Goal: Task Accomplishment & Management: Complete application form

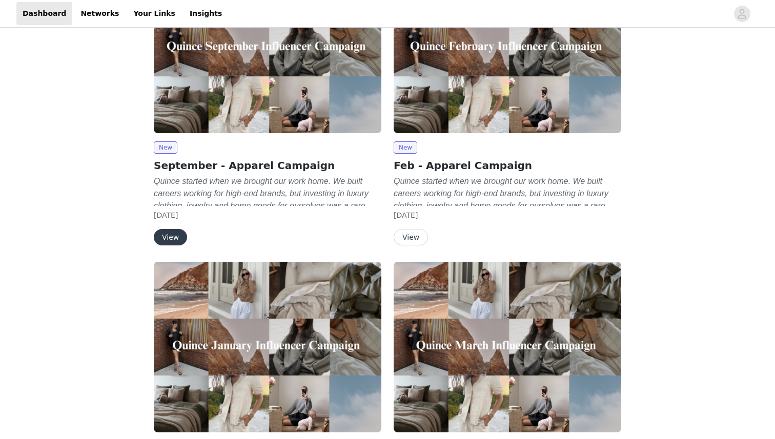
scroll to position [76, 0]
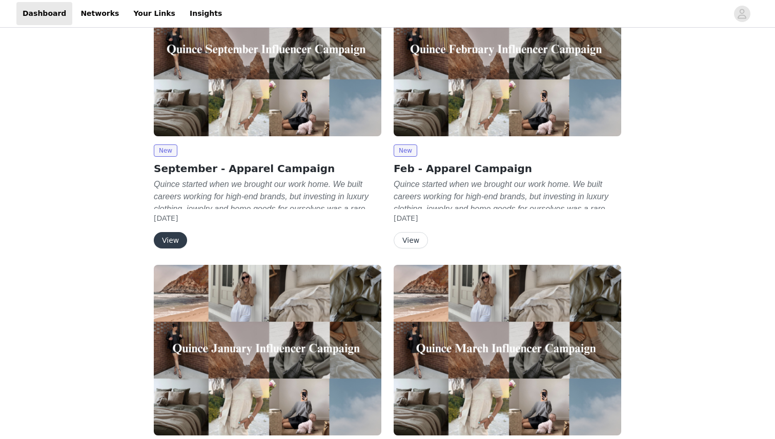
click at [174, 239] on button "View" at bounding box center [170, 240] width 33 height 16
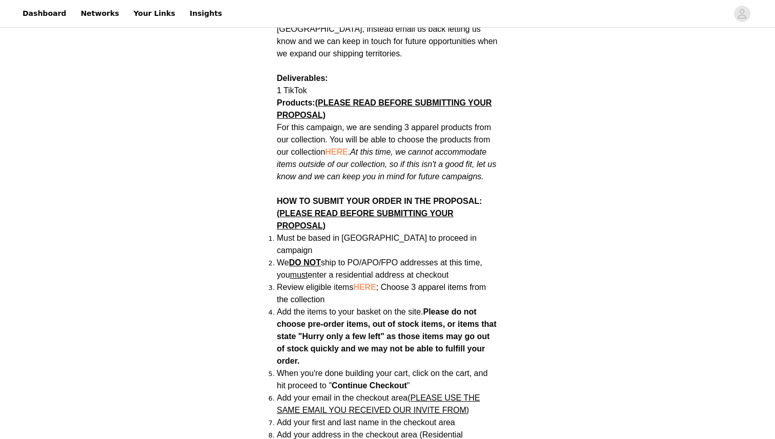
scroll to position [546, 0]
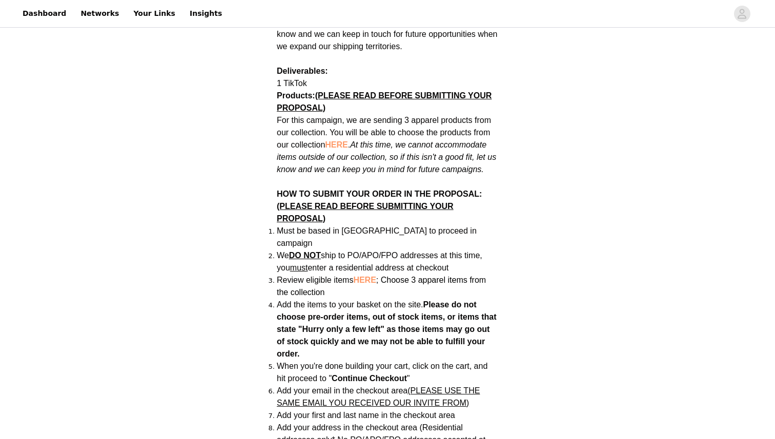
click at [333, 140] on span "HERE" at bounding box center [336, 144] width 23 height 9
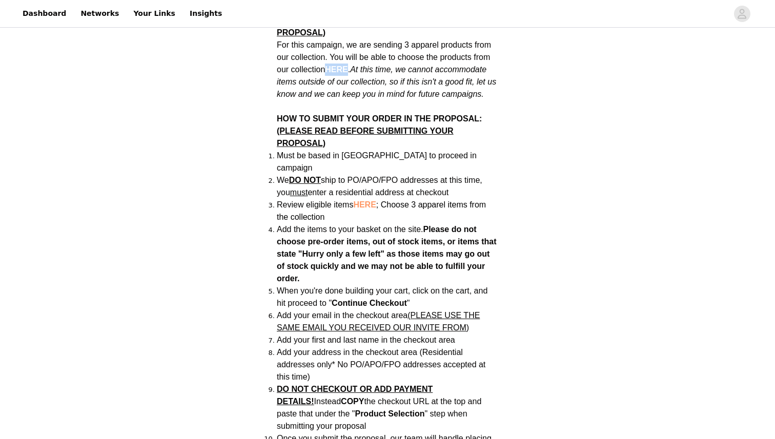
scroll to position [625, 0]
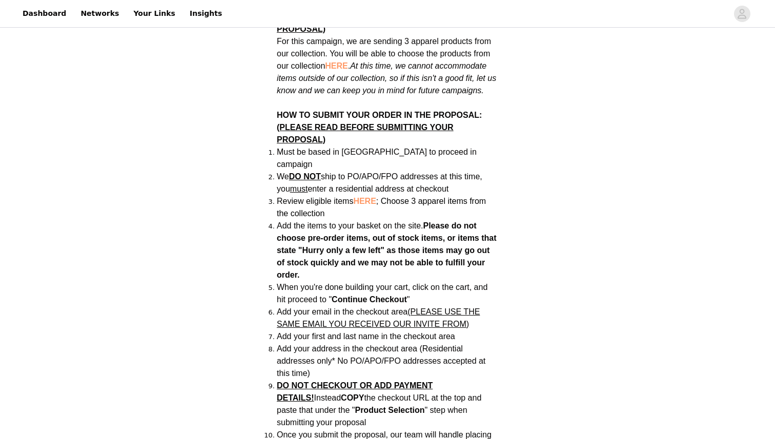
click at [354, 221] on span "Add the items to your basket on the site." at bounding box center [350, 225] width 147 height 9
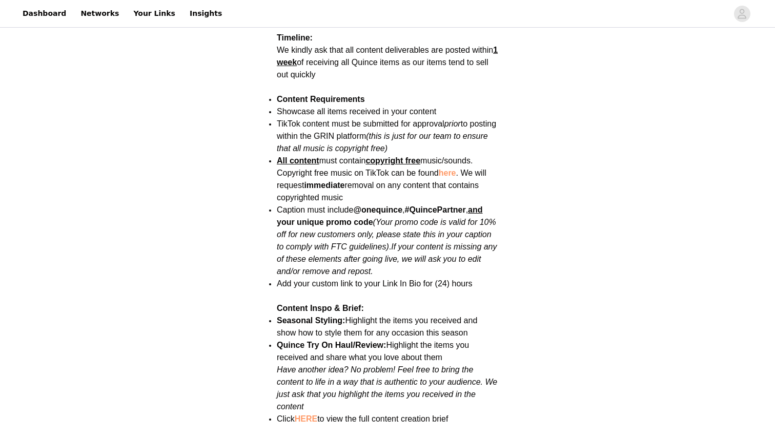
scroll to position [1252, 0]
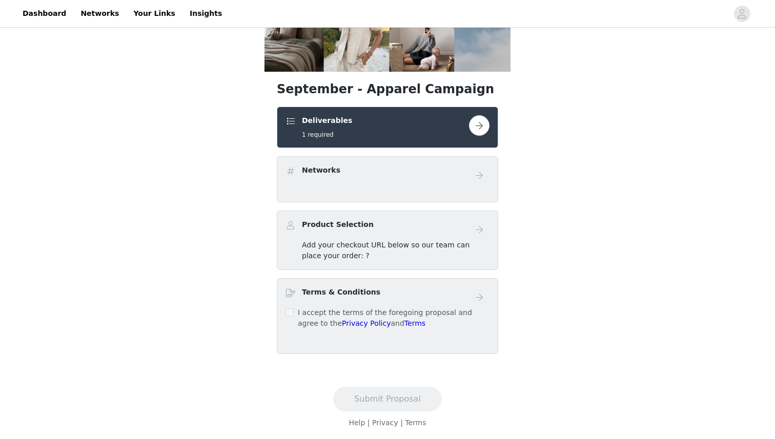
scroll to position [144, 0]
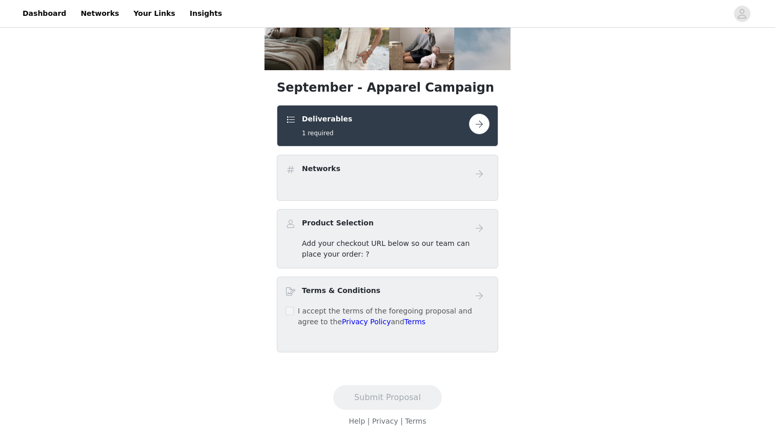
click at [289, 316] on label at bounding box center [290, 311] width 8 height 11
click at [478, 125] on button "button" at bounding box center [479, 124] width 21 height 21
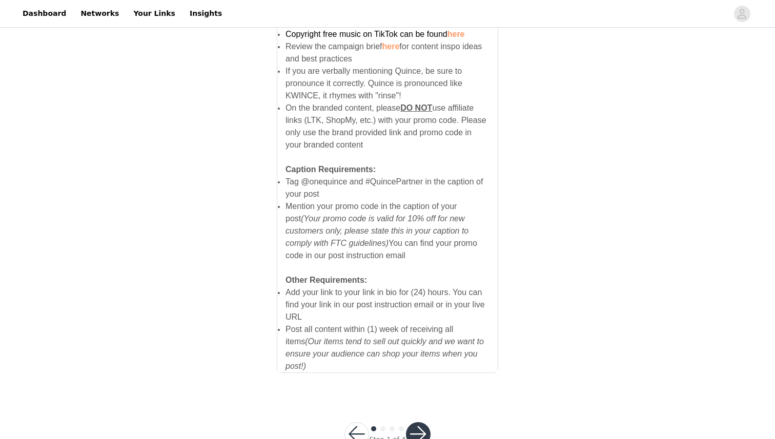
scroll to position [664, 0]
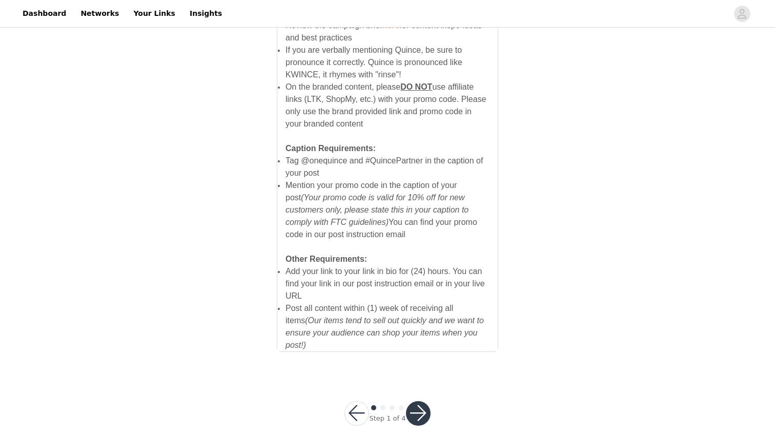
click at [417, 401] on button "button" at bounding box center [418, 413] width 25 height 25
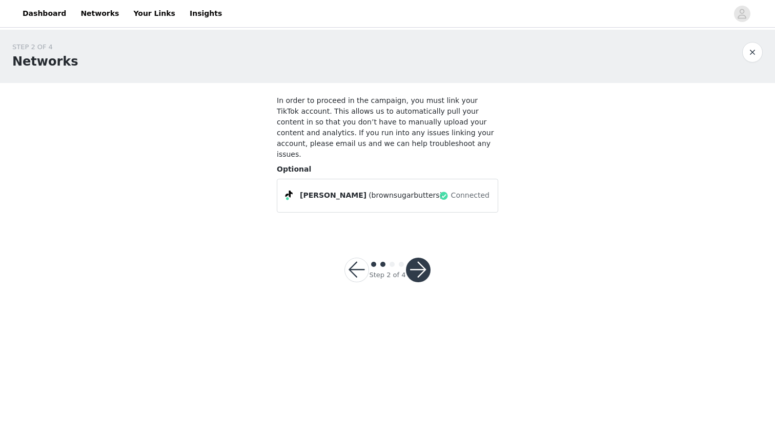
click at [419, 258] on button "button" at bounding box center [418, 270] width 25 height 25
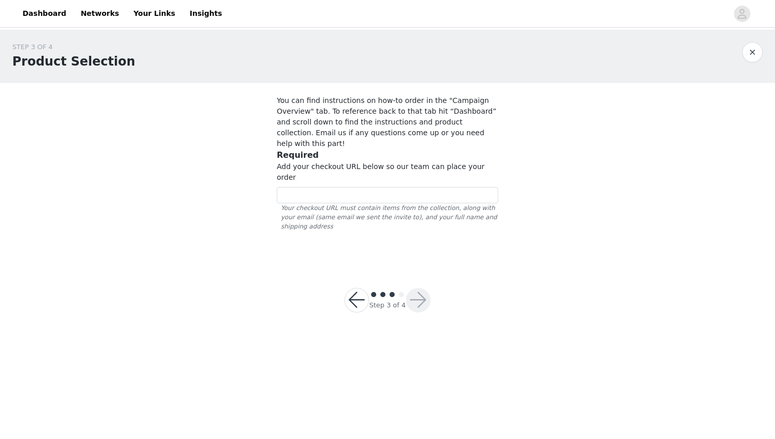
click at [414, 204] on span "Your checkout URL must contain items from the collection, along with your email…" at bounding box center [387, 218] width 221 height 28
click at [409, 187] on input "text" at bounding box center [387, 195] width 221 height 16
paste input "https://www.quince.com/checkout?checkoutId=b6c32592-834c-4613-9e27-7eebc83174bf…"
type input "https://www.quince.com/checkout?checkoutId=b6c32592-834c-4613-9e27-7eebc83174bf…"
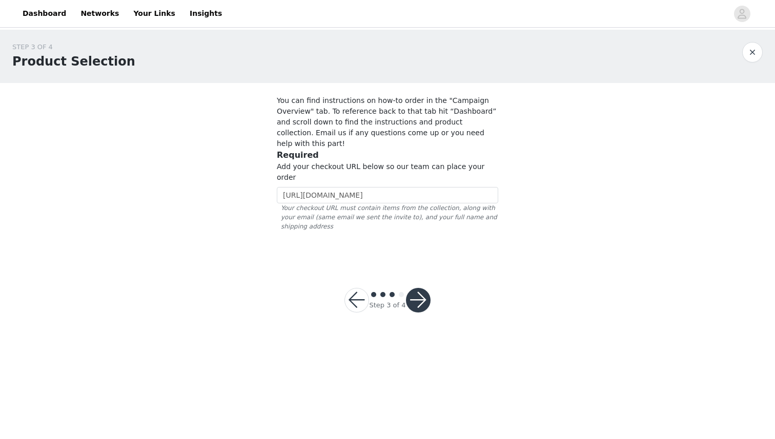
scroll to position [0, 0]
click at [421, 288] on button "button" at bounding box center [418, 300] width 25 height 25
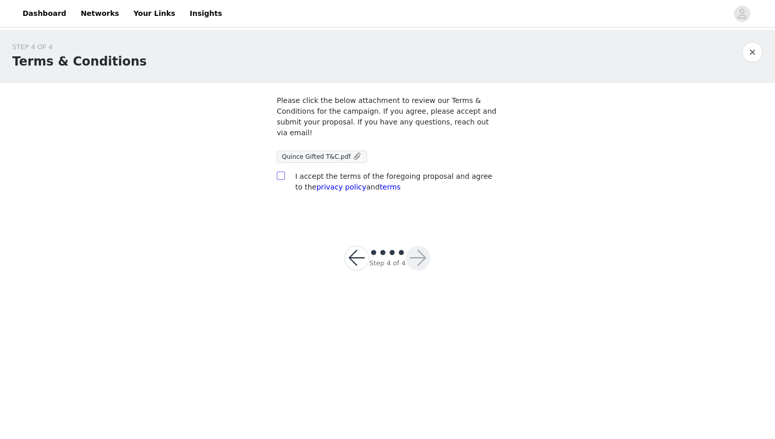
click at [278, 171] on label at bounding box center [281, 176] width 8 height 11
click at [278, 172] on input "checkbox" at bounding box center [280, 175] width 7 height 7
checkbox input "true"
click at [426, 261] on button "button" at bounding box center [418, 258] width 25 height 25
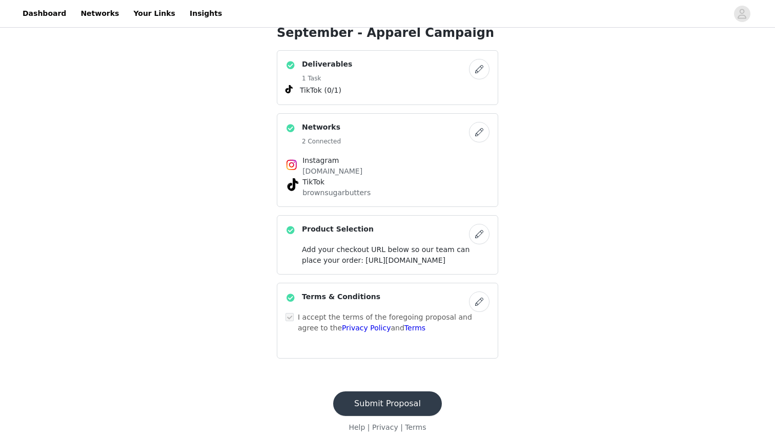
scroll to position [237, 0]
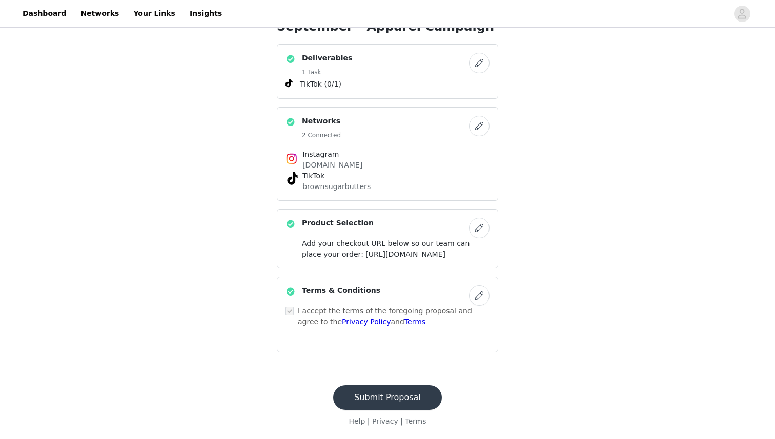
click at [378, 392] on button "Submit Proposal" at bounding box center [387, 398] width 109 height 25
